Goal: Task Accomplishment & Management: Manage account settings

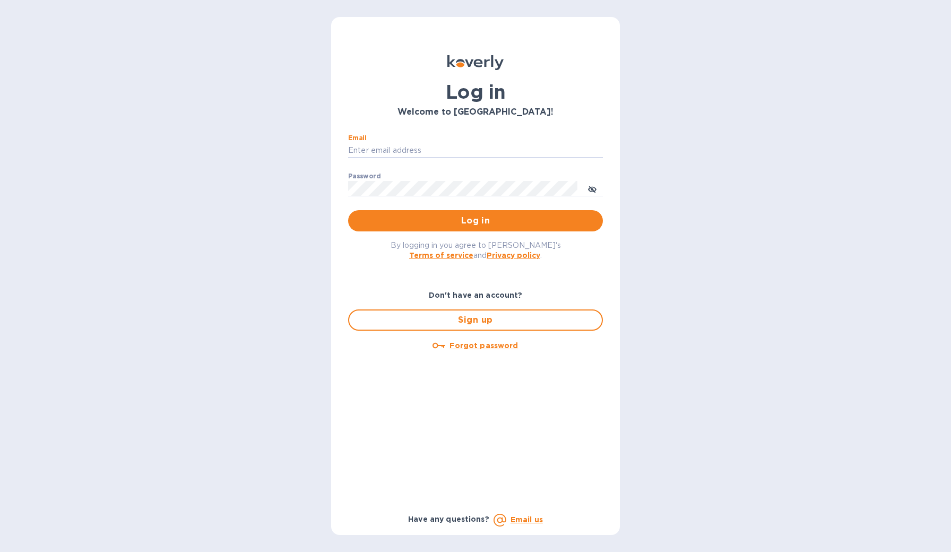
type input "[PERSON_NAME][EMAIL_ADDRESS][DOMAIN_NAME]"
click at [476, 221] on button "Log in" at bounding box center [475, 220] width 255 height 21
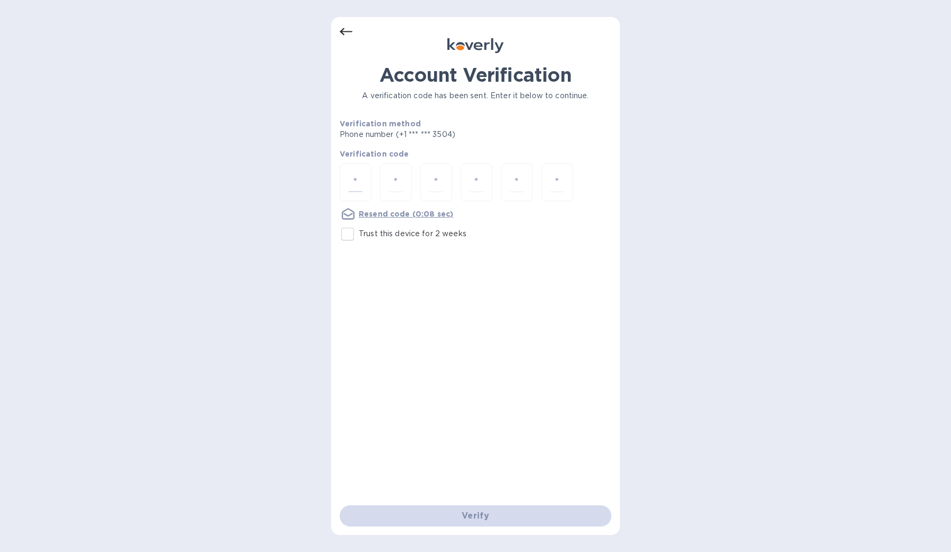
drag, startPoint x: 353, startPoint y: 176, endPoint x: 349, endPoint y: 214, distance: 38.5
click at [353, 176] on input "number" at bounding box center [356, 183] width 14 height 20
type input "1"
type input "8"
type input "9"
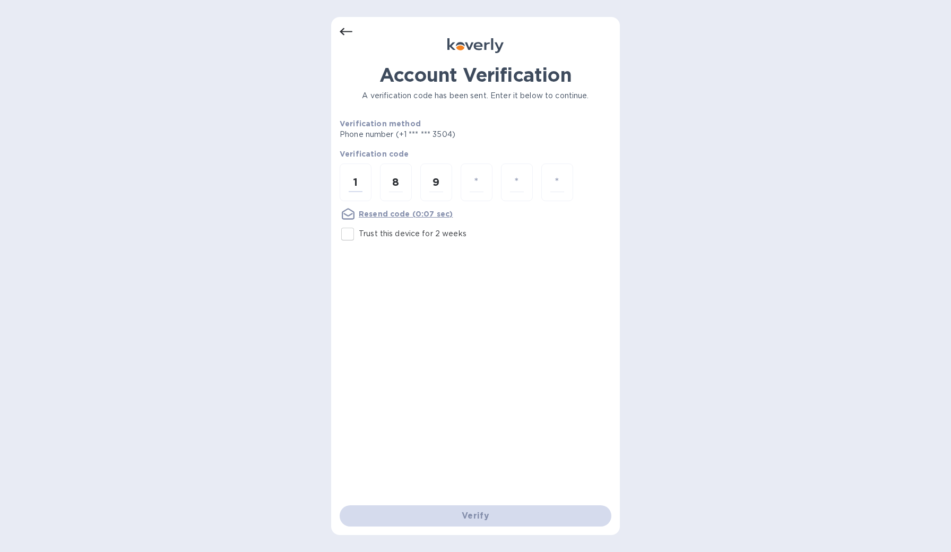
type input "7"
type input "5"
type input "0"
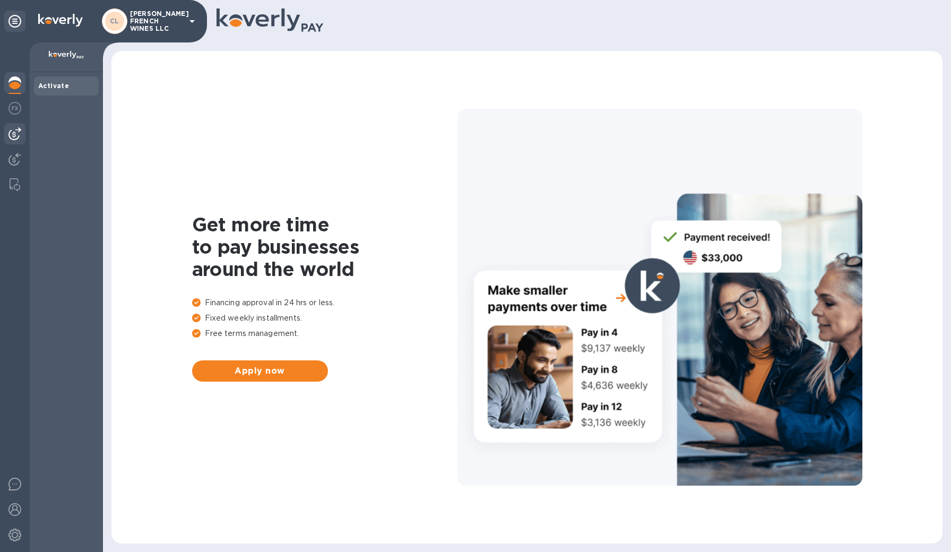
click at [15, 130] on img at bounding box center [14, 133] width 13 height 13
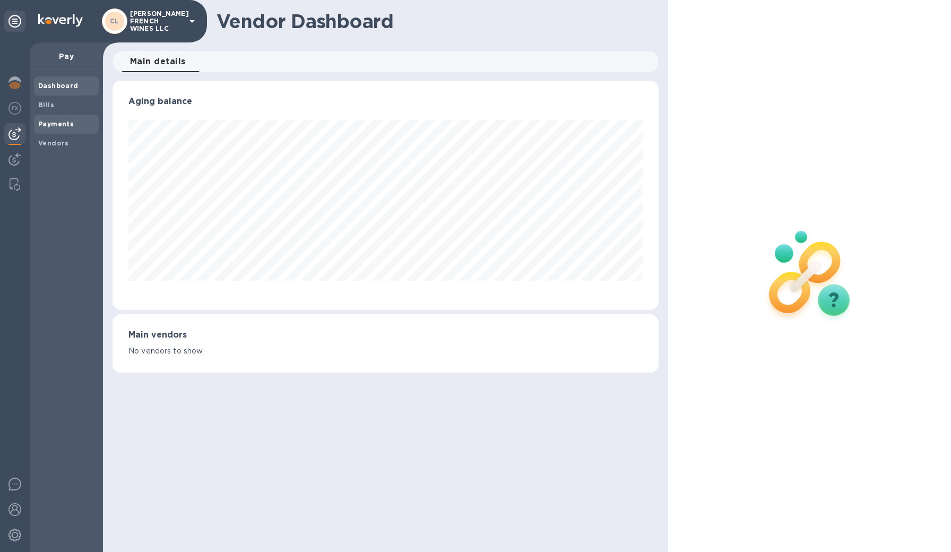
scroll to position [229, 547]
click at [49, 106] on b "Bills" at bounding box center [46, 105] width 16 height 8
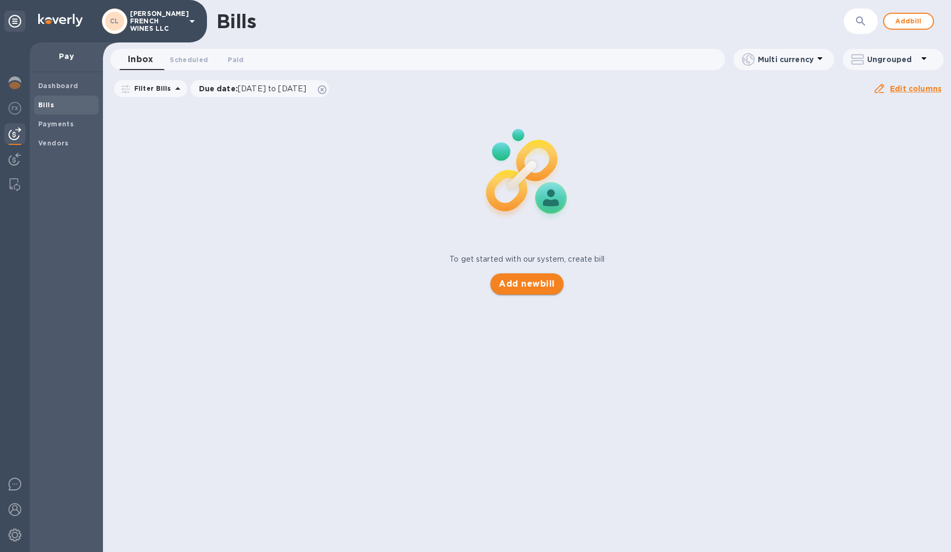
click at [522, 284] on span "Add new bill" at bounding box center [527, 284] width 56 height 13
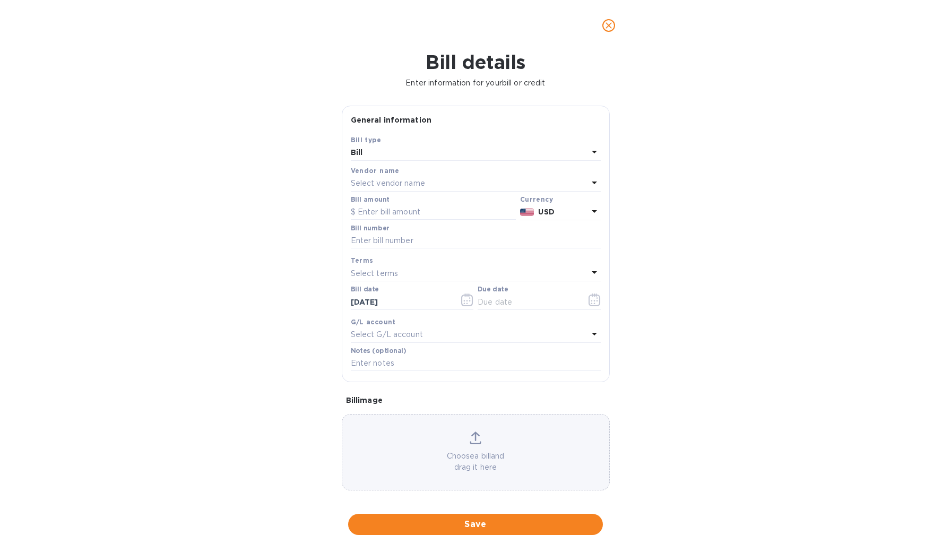
click at [388, 182] on p "Select vendor name" at bounding box center [388, 183] width 74 height 11
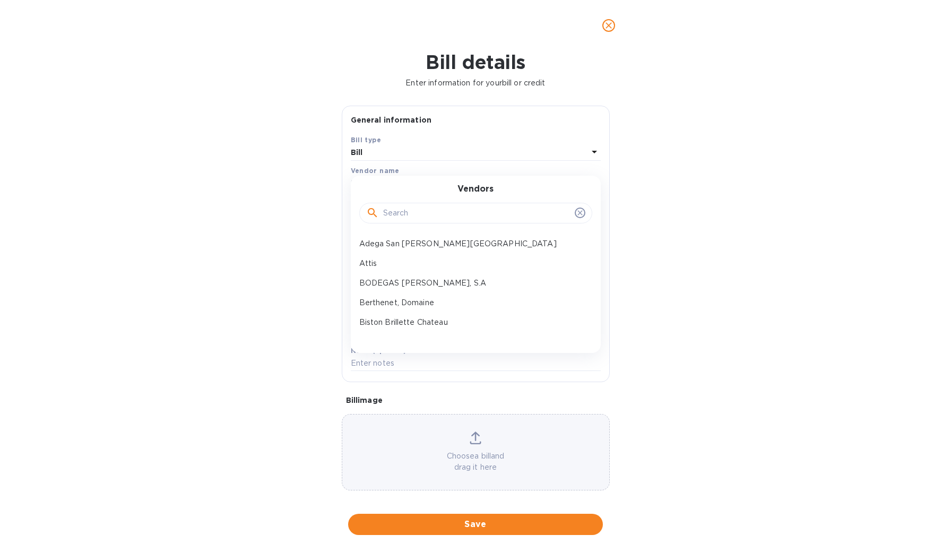
click at [405, 212] on input "text" at bounding box center [476, 213] width 187 height 16
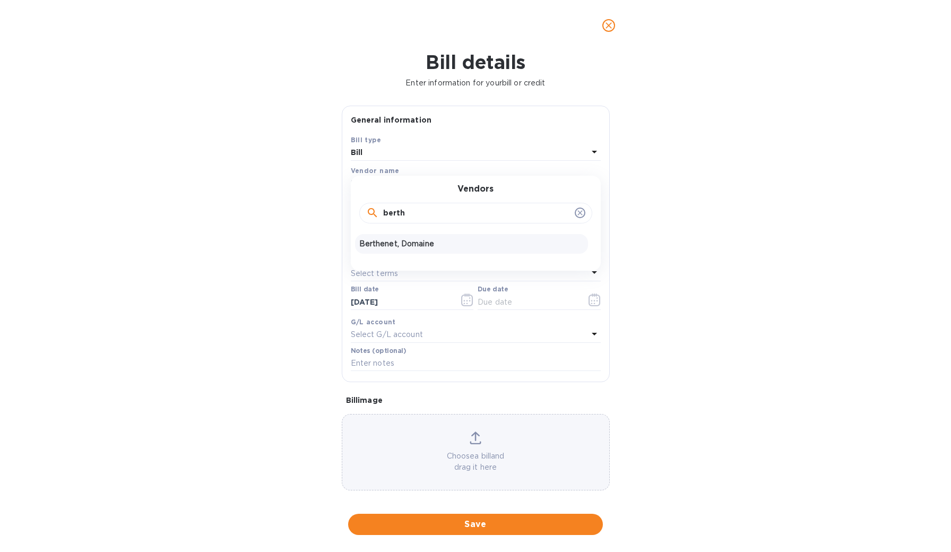
type input "berth"
click at [409, 244] on p "Berthenet, Domaine" at bounding box center [471, 243] width 225 height 11
click at [545, 214] on b "USD" at bounding box center [546, 212] width 16 height 8
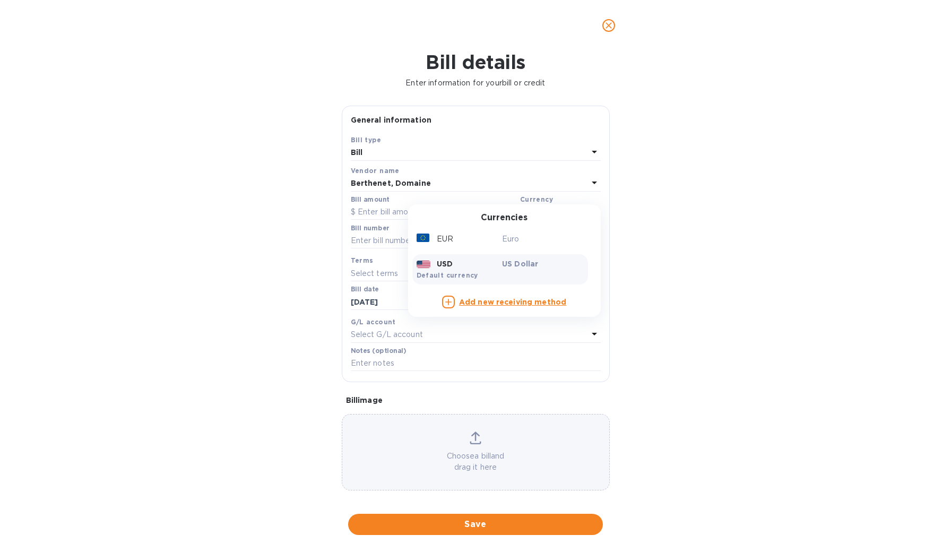
drag, startPoint x: 489, startPoint y: 235, endPoint x: 474, endPoint y: 231, distance: 15.8
click at [489, 235] on div "EUR" at bounding box center [458, 238] width 86 height 15
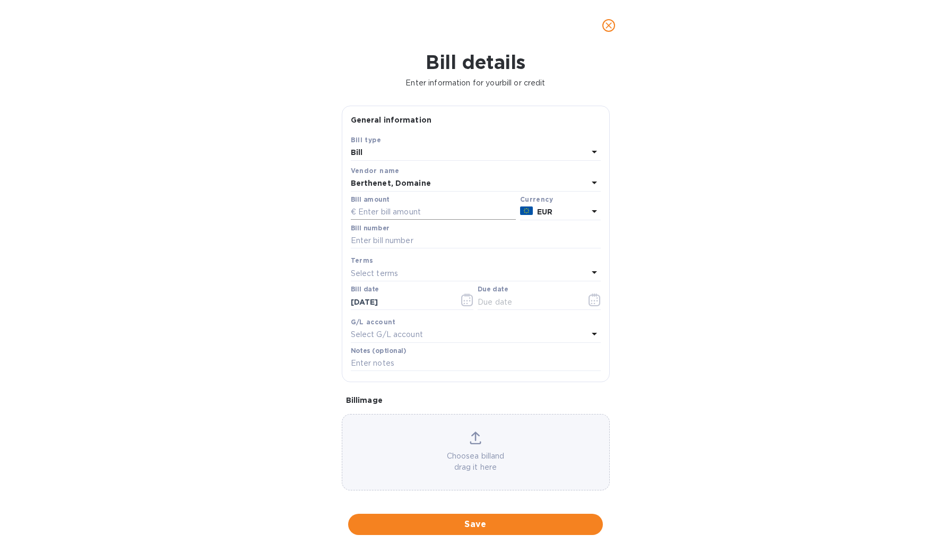
click at [420, 214] on input "text" at bounding box center [433, 212] width 165 height 16
type input "8,208.72"
click at [417, 236] on input "text" at bounding box center [476, 241] width 250 height 16
type input "Facture No. 20250630"
click at [410, 361] on input "text" at bounding box center [476, 364] width 250 height 16
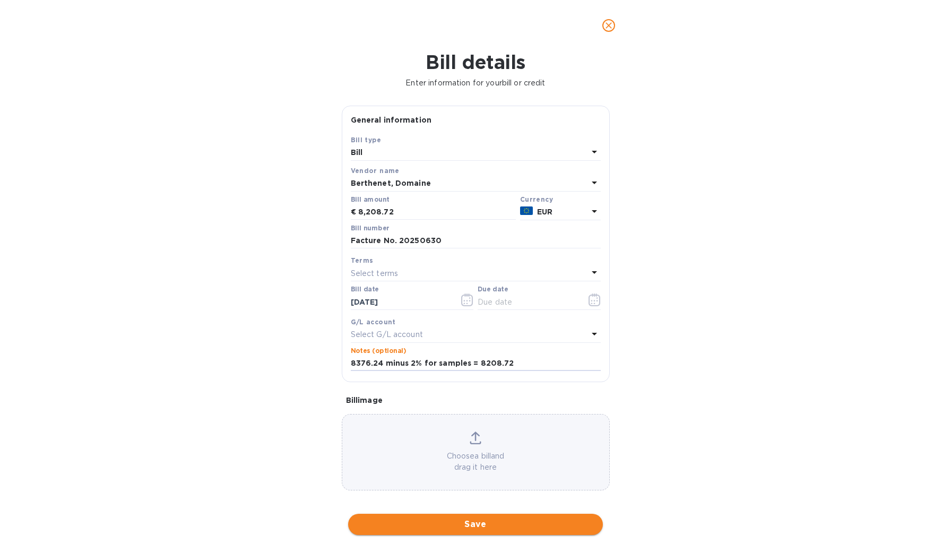
type input "8376.24 minus 2% for samples = 8208.72"
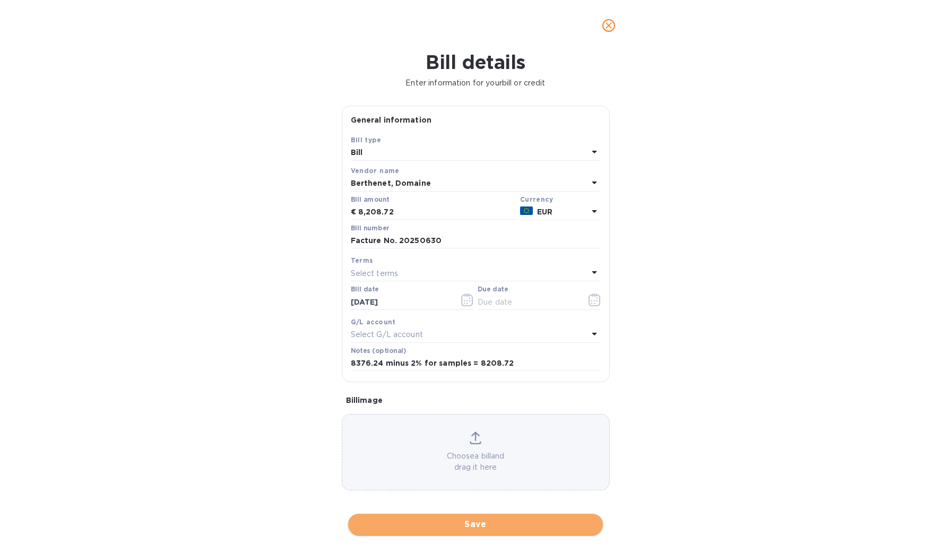
click at [440, 520] on span "Save" at bounding box center [476, 524] width 238 height 13
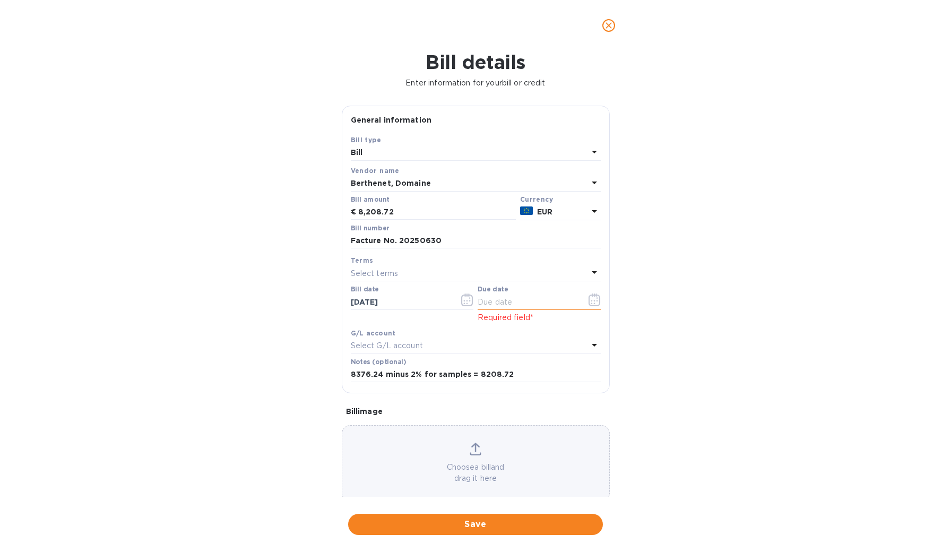
click at [518, 305] on input "text" at bounding box center [528, 302] width 100 height 16
click at [591, 302] on icon "button" at bounding box center [595, 300] width 12 height 13
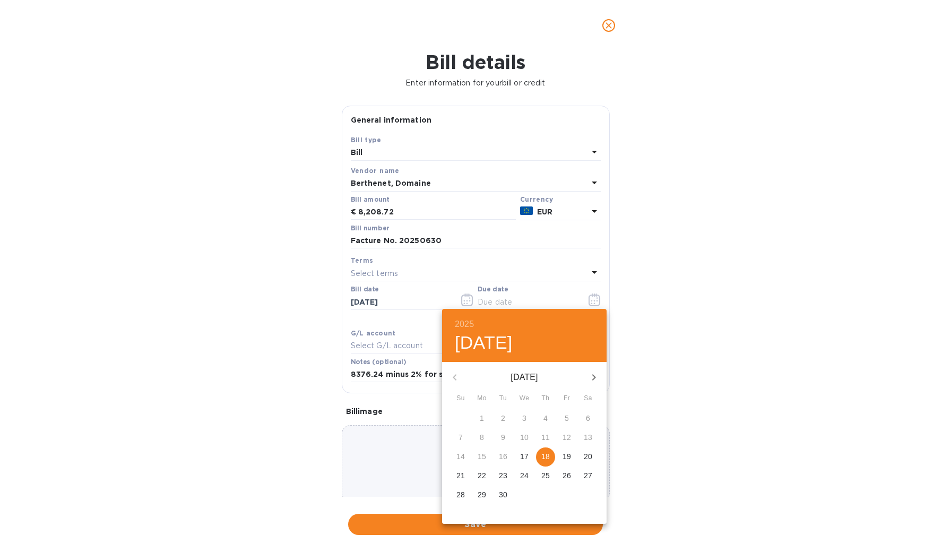
click at [548, 455] on p "18" at bounding box center [545, 456] width 8 height 11
type input "09/18/2025"
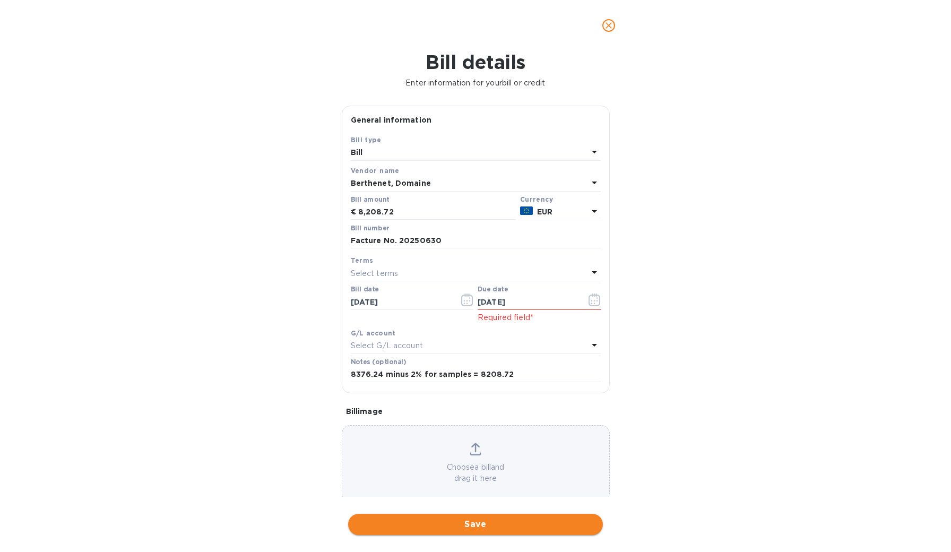
click at [479, 518] on span "Save" at bounding box center [476, 524] width 238 height 13
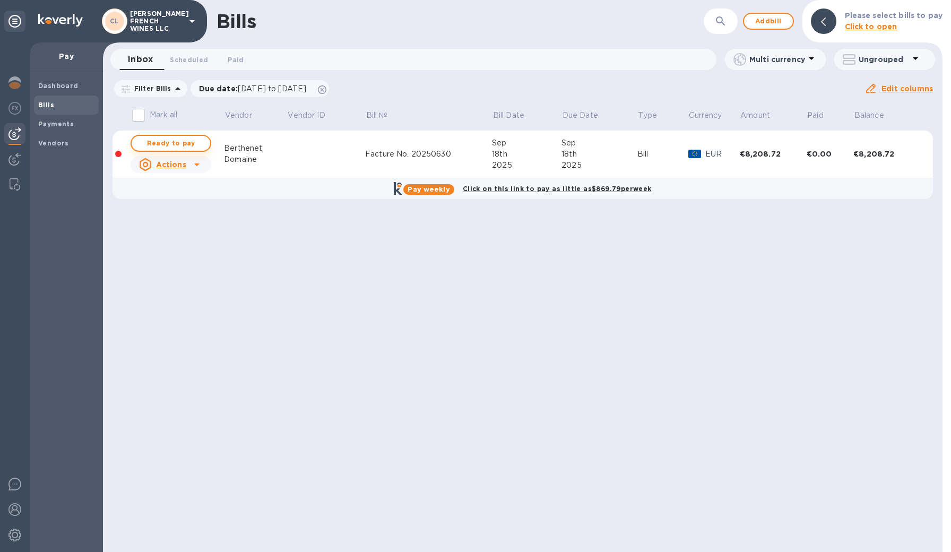
click at [170, 141] on span "Ready to pay" at bounding box center [171, 143] width 62 height 13
checkbox input "true"
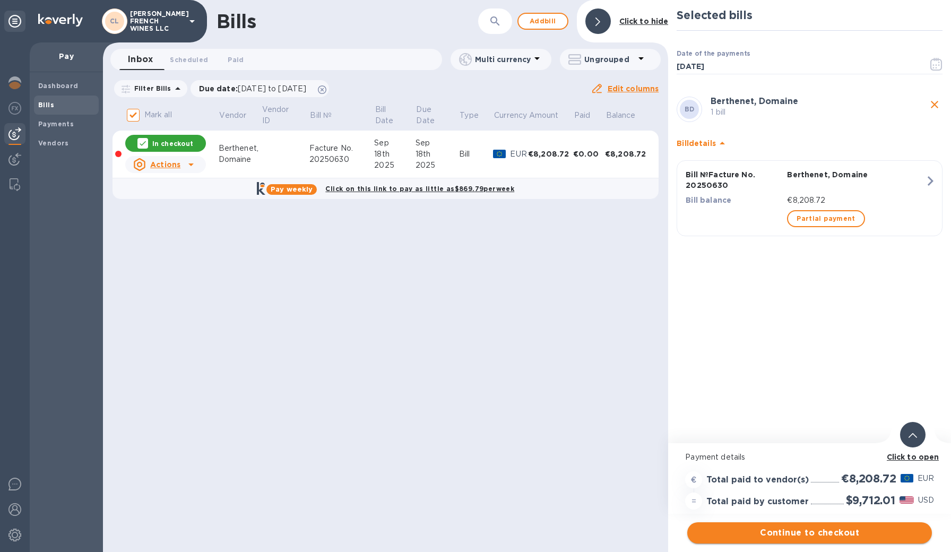
click at [784, 535] on span "Continue to checkout" at bounding box center [810, 533] width 228 height 13
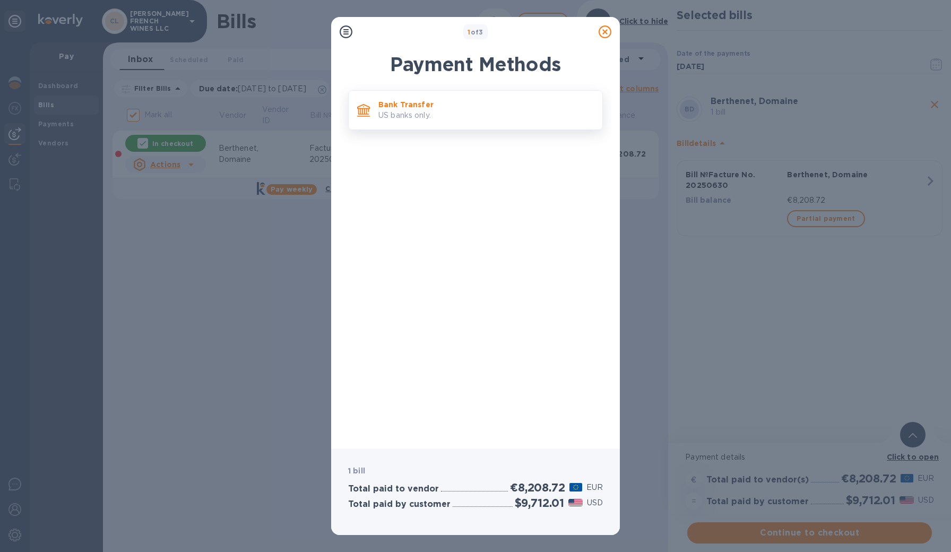
click at [479, 103] on p "Bank Transfer" at bounding box center [487, 104] width 216 height 11
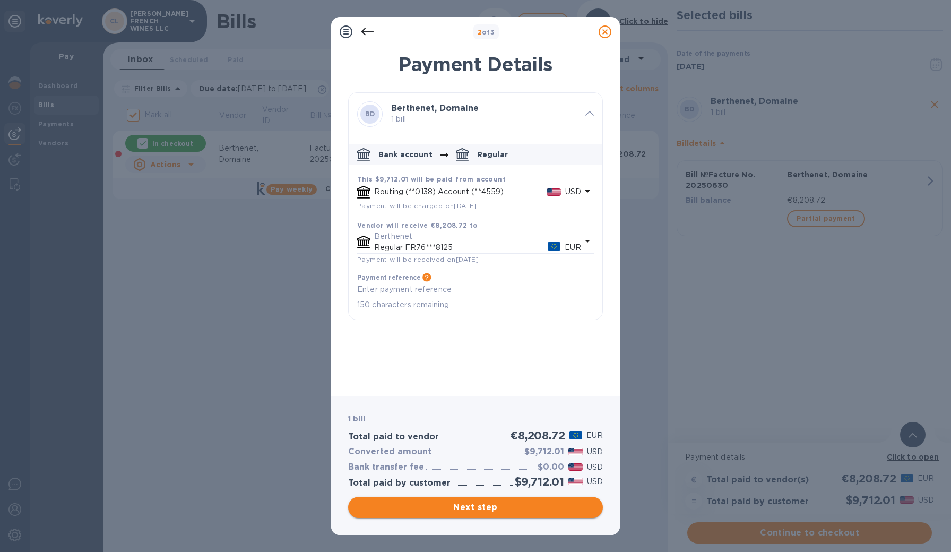
click at [492, 511] on span "Next step" at bounding box center [476, 507] width 238 height 13
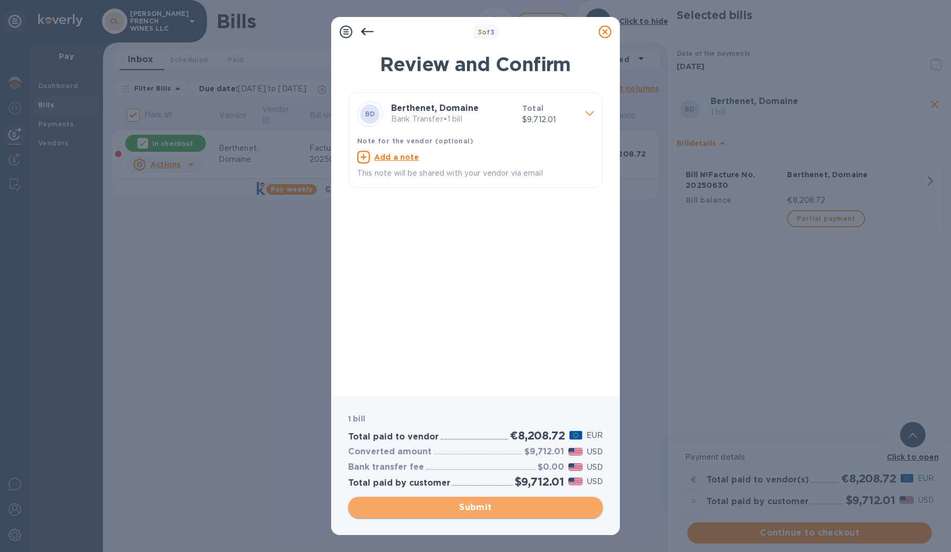
click at [493, 511] on span "Submit" at bounding box center [476, 507] width 238 height 13
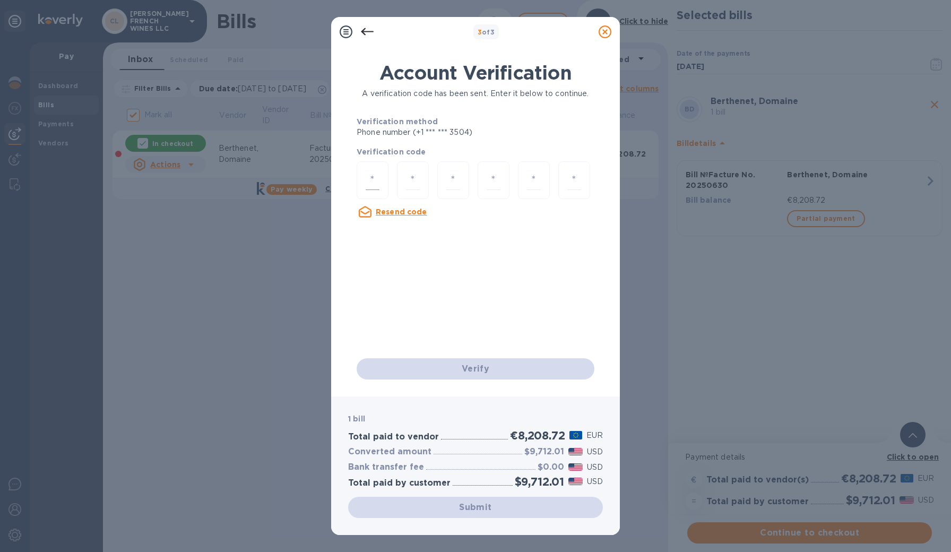
click at [373, 178] on input "number" at bounding box center [373, 180] width 14 height 20
type input "5"
type input "0"
type input "7"
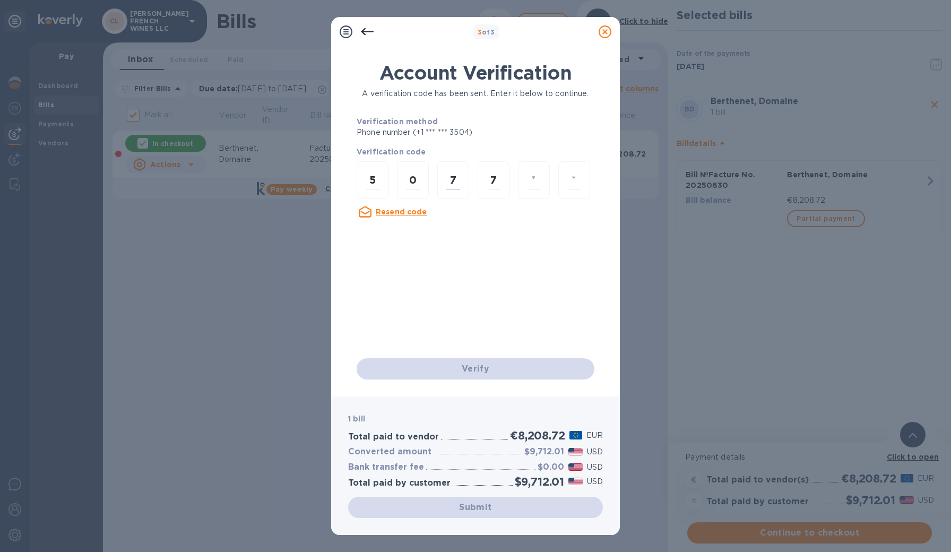
type input "3"
type input "4"
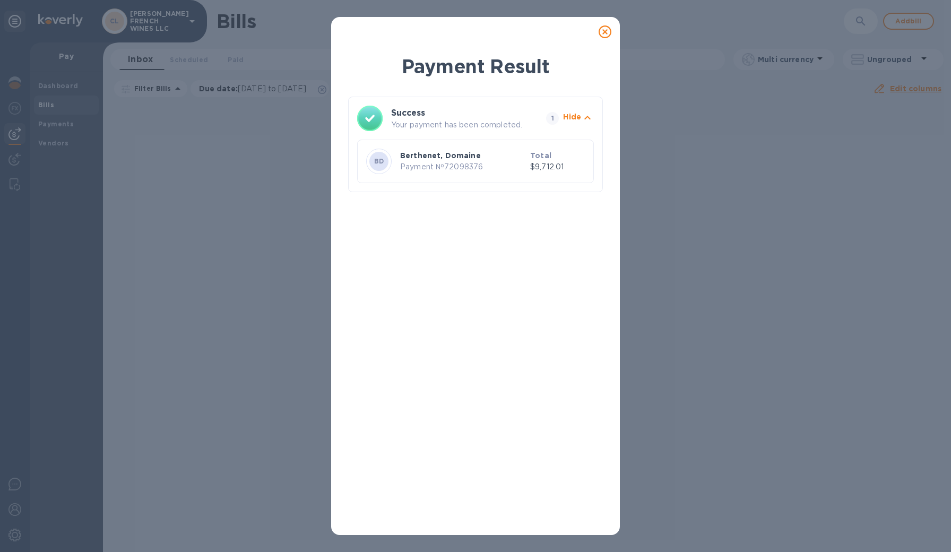
click at [440, 162] on p "Payment № 72098376" at bounding box center [463, 166] width 126 height 11
click at [606, 29] on icon at bounding box center [605, 31] width 13 height 13
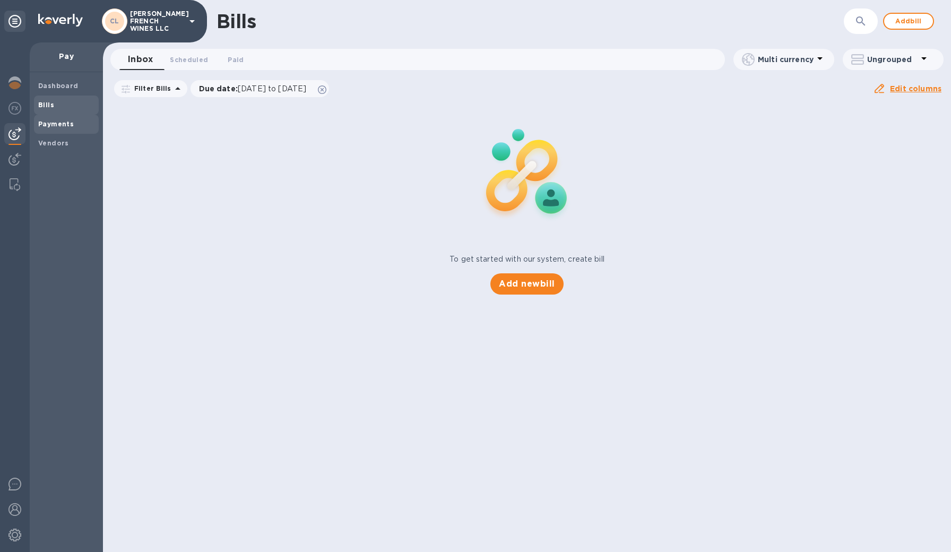
click at [52, 125] on b "Payments" at bounding box center [56, 124] width 36 height 8
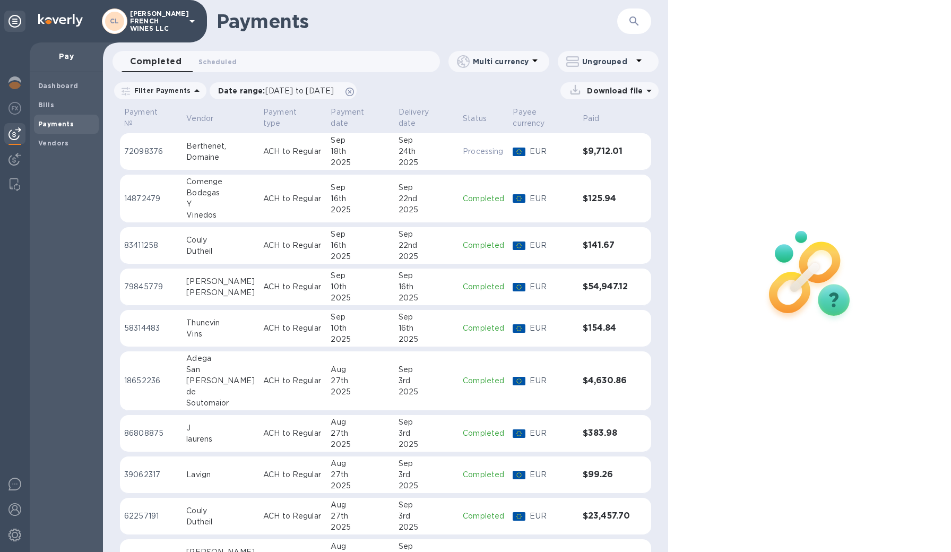
click at [423, 153] on div "24th" at bounding box center [427, 151] width 56 height 11
